Goal: Communication & Community: Ask a question

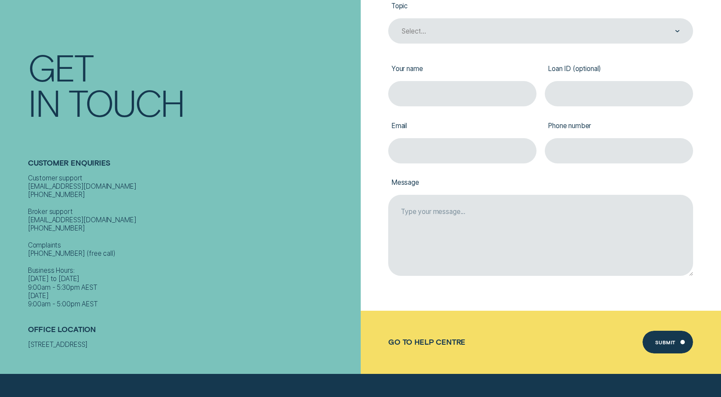
scroll to position [131, 0]
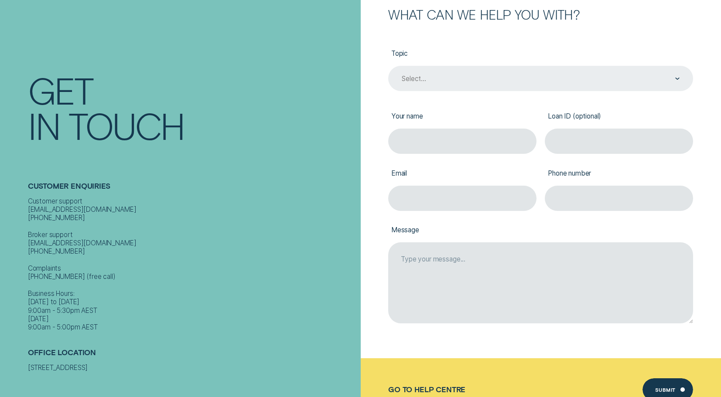
click at [415, 78] on div "Select..." at bounding box center [414, 79] width 24 height 8
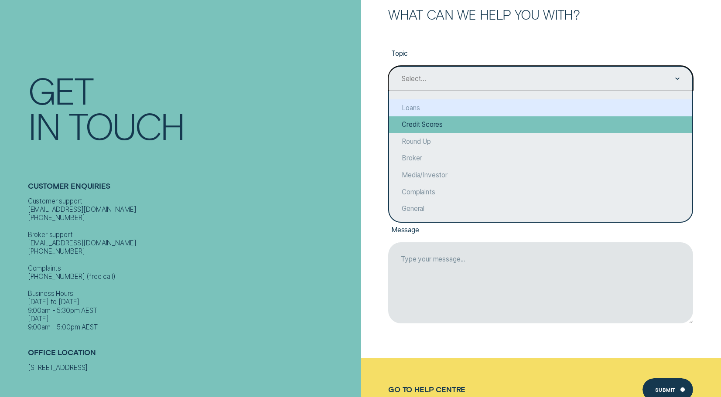
scroll to position [0, 0]
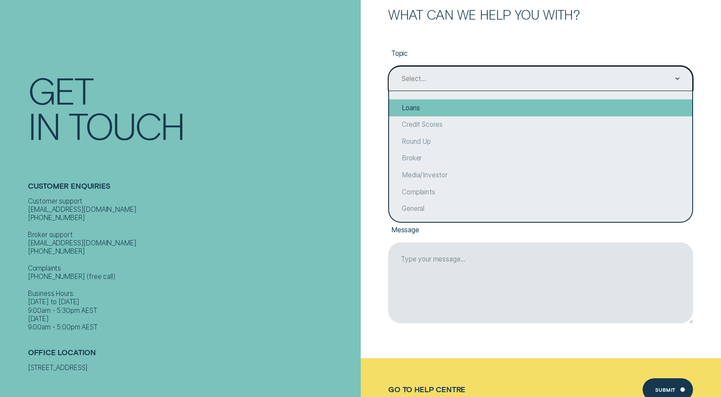
click at [434, 109] on div "Loans" at bounding box center [540, 107] width 303 height 17
type input "Loans"
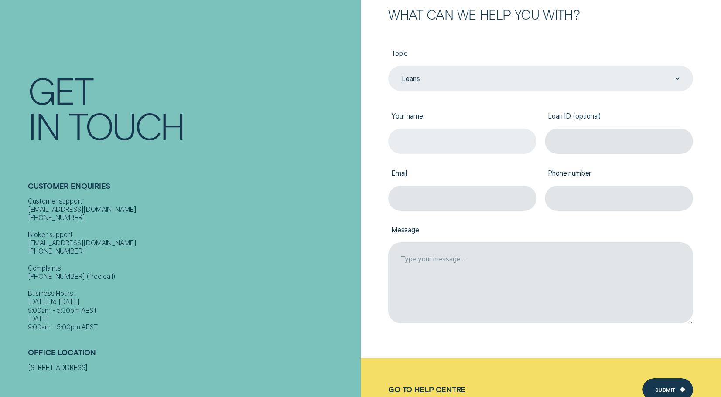
click at [453, 141] on input "Your name" at bounding box center [462, 141] width 148 height 25
type input "[PERSON_NAME]"
click at [609, 123] on label "Loan ID (optional)" at bounding box center [619, 117] width 148 height 23
click at [609, 129] on input "Loan ID (optional)" at bounding box center [619, 141] width 148 height 25
paste input "946305"
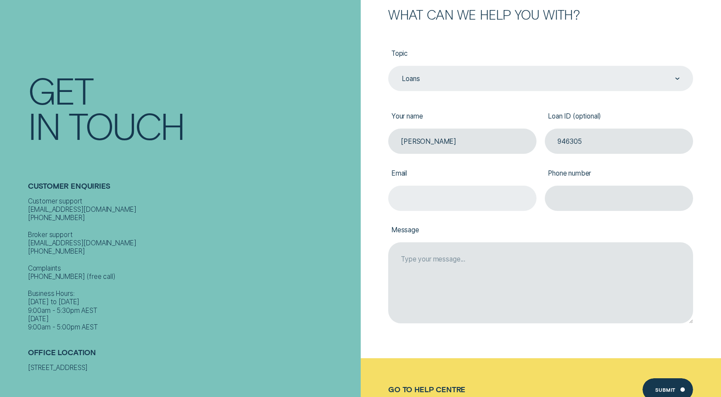
type input "946305"
click at [429, 199] on input "Email" at bounding box center [462, 198] width 148 height 25
type input "[EMAIL_ADDRESS][DOMAIN_NAME]"
type input "0451307209"
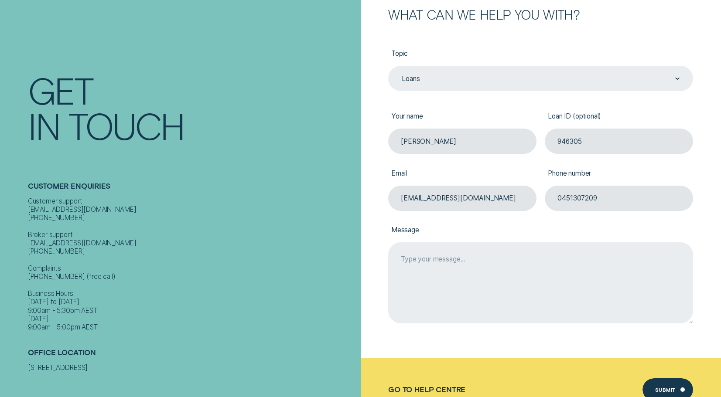
click at [491, 273] on textarea "Message" at bounding box center [540, 282] width 305 height 81
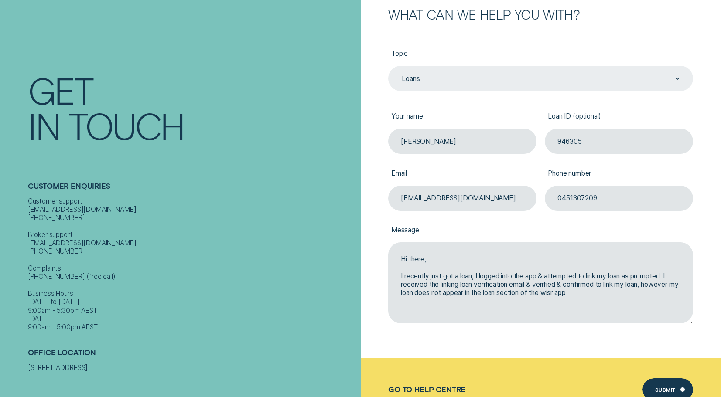
drag, startPoint x: 601, startPoint y: 292, endPoint x: 366, endPoint y: 255, distance: 237.4
click at [366, 255] on div "What can we help you with? Topic Loans Loans Your name [PERSON_NAME] Loan ID (o…" at bounding box center [528, 183] width 328 height 350
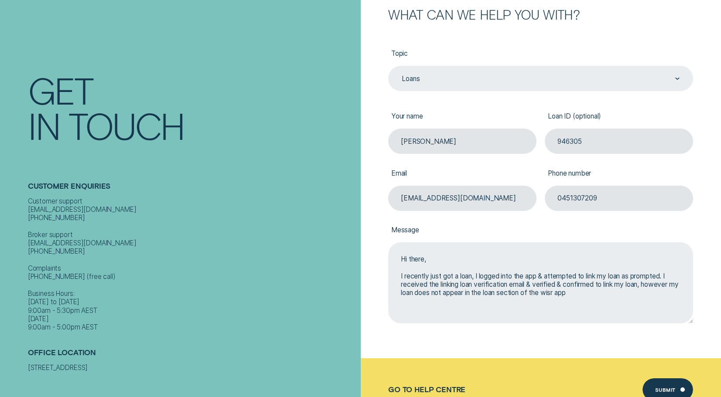
paste textarea "I recently took out a loan and followed the steps in the Wisr app to link it. I…"
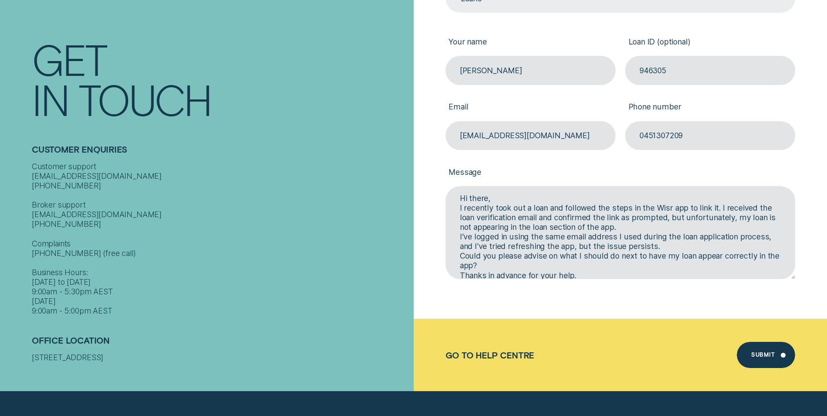
scroll to position [392, 0]
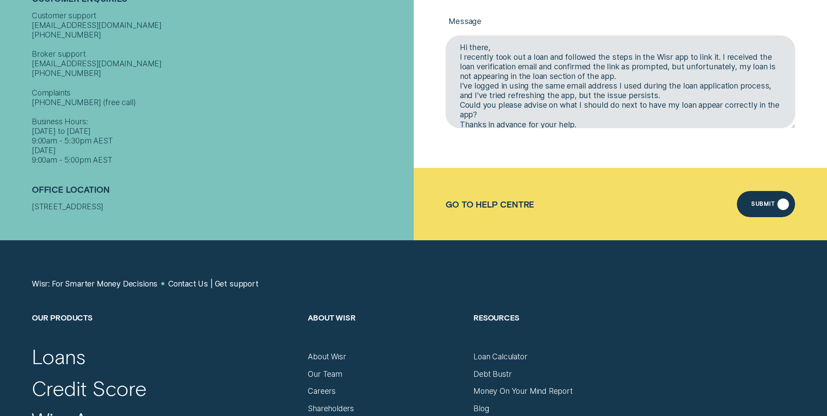
type textarea "Hi there, I recently took out a loan and followed the steps in the Wisr app to …"
click at [720, 200] on div "Submit" at bounding box center [766, 204] width 58 height 26
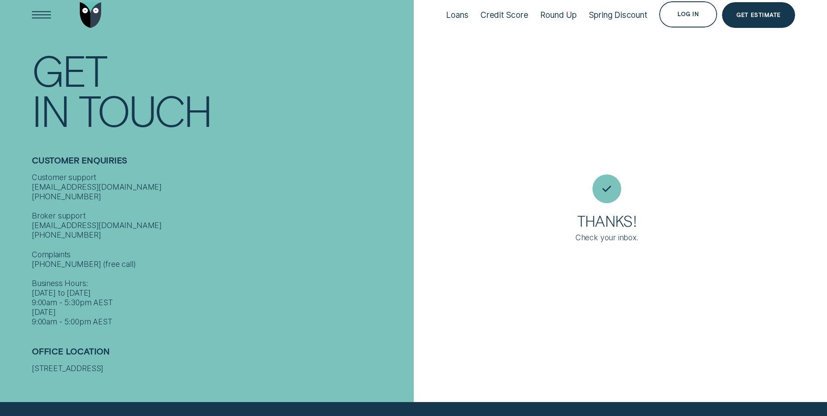
scroll to position [0, 0]
